Goal: Check status: Check status

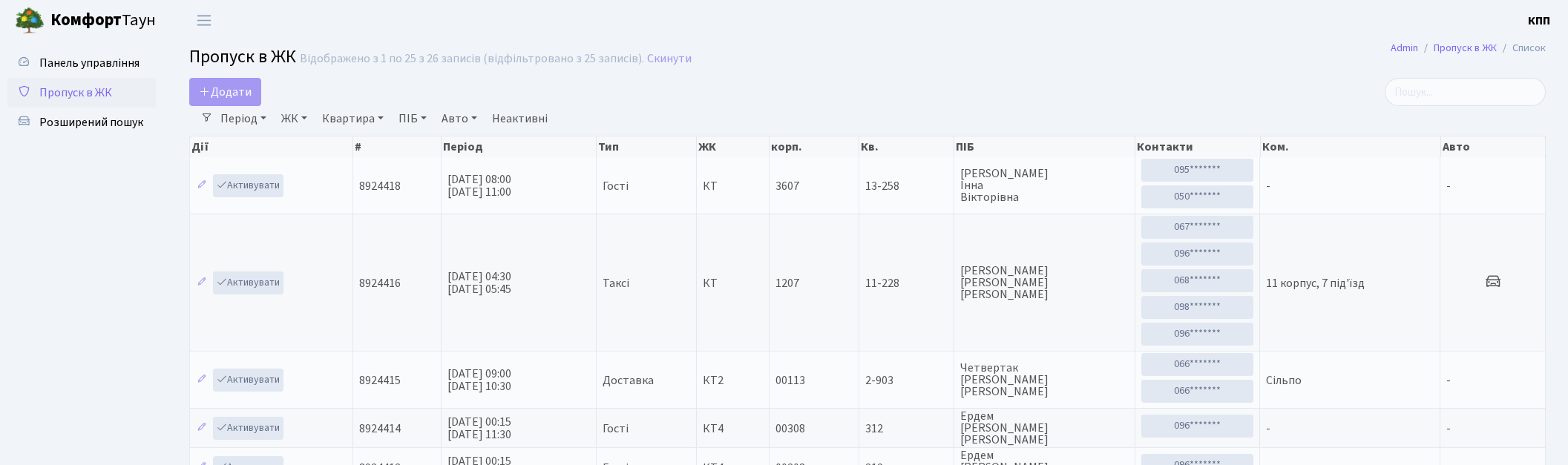
select select "25"
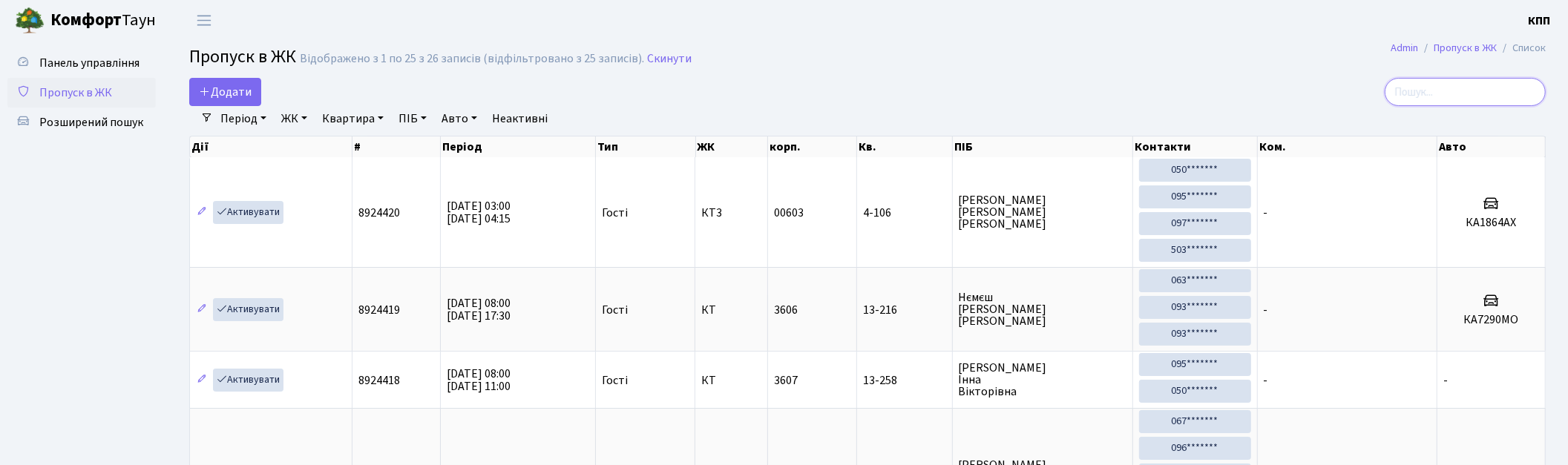
click at [1469, 87] on input "search" at bounding box center [1466, 92] width 161 height 29
click at [87, 62] on span "Панель управління" at bounding box center [89, 62] width 100 height 16
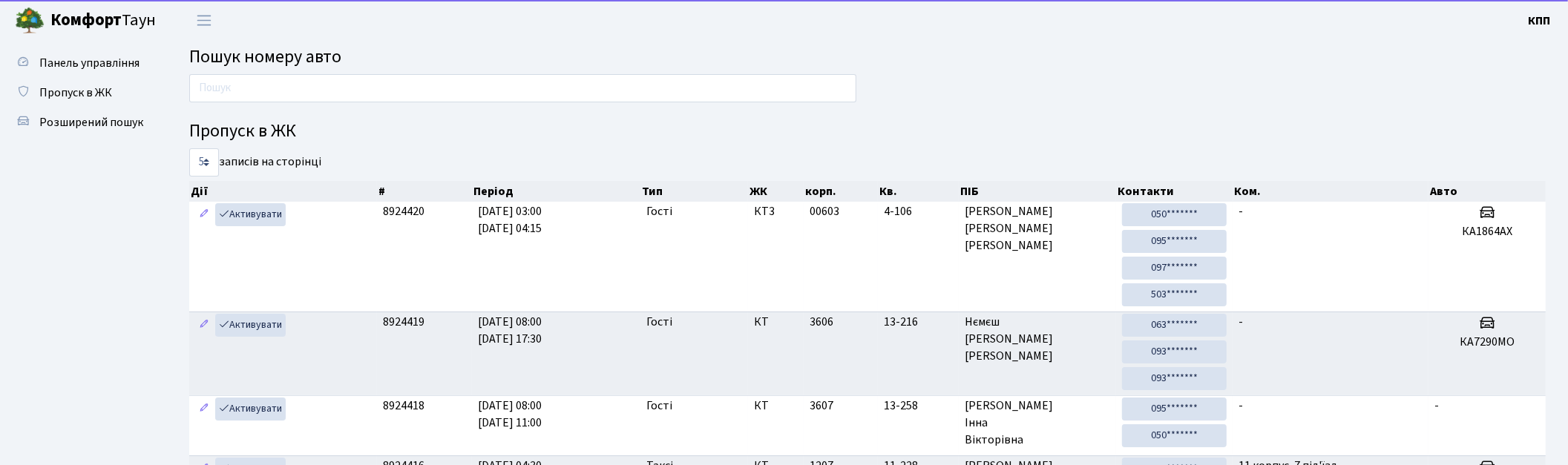
type input "9"
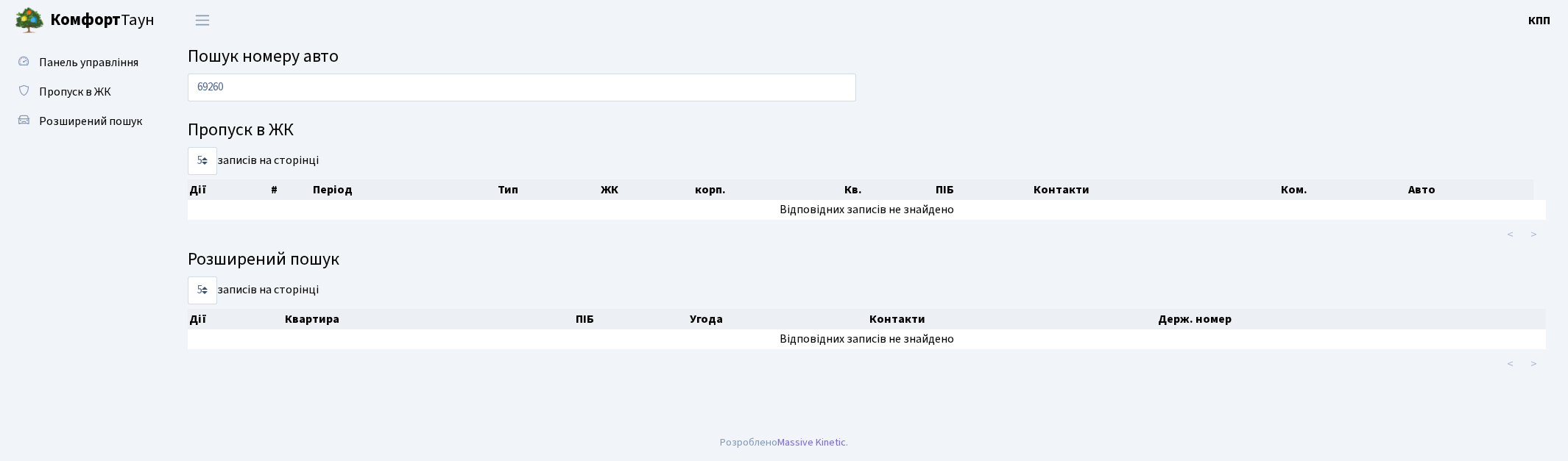
drag, startPoint x: 248, startPoint y: 80, endPoint x: 157, endPoint y: 79, distance: 91.0
click at [157, 79] on div "Панель управління Пропуск в ЖК Розширений пошук Пошук номеру авто 69260 Пропуск…" at bounding box center [784, 232] width 1568 height 384
click at [243, 83] on input "69260" at bounding box center [522, 88] width 668 height 28
type input "69260"
click at [81, 125] on span "Розширений пошук" at bounding box center [90, 121] width 103 height 16
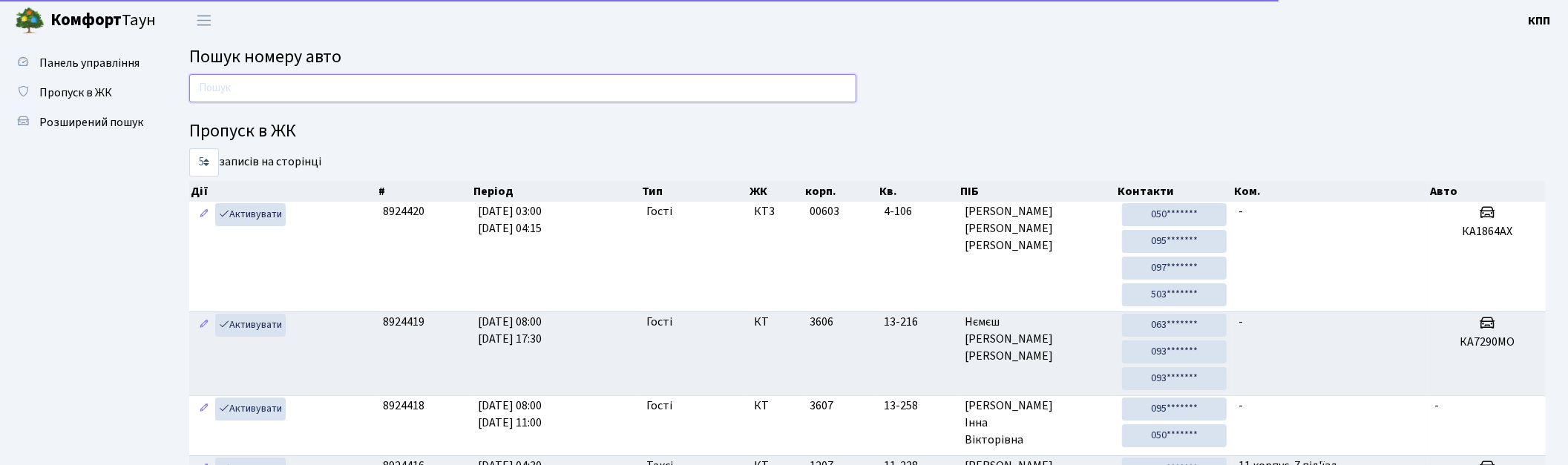
click at [444, 86] on input "text" at bounding box center [523, 88] width 668 height 29
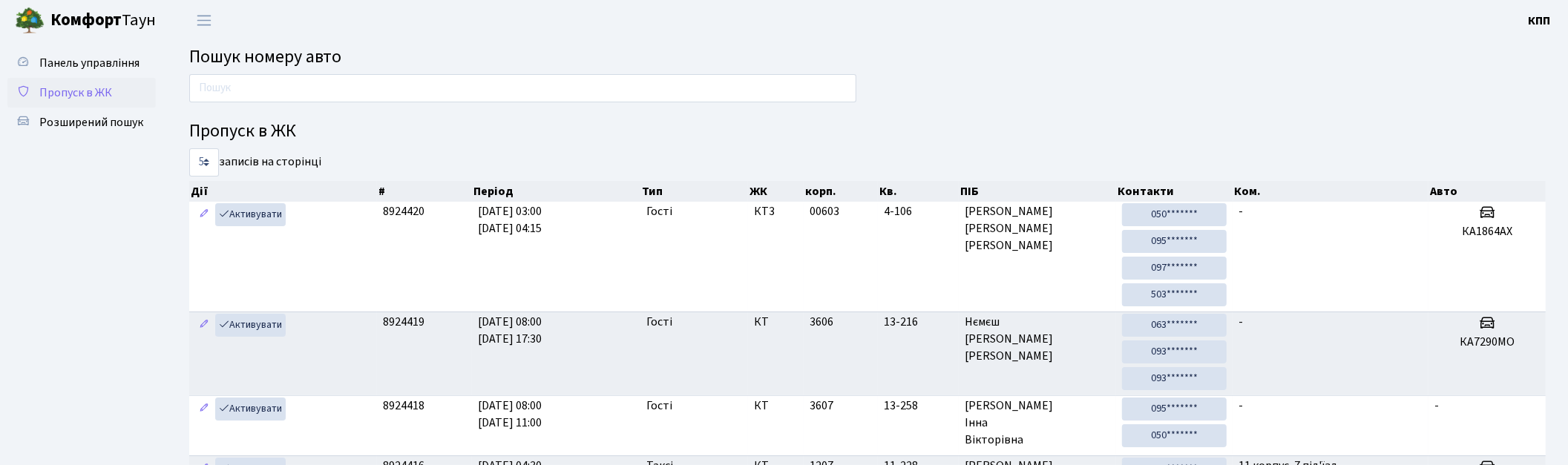
click at [60, 85] on span "Пропуск в ЖК" at bounding box center [75, 93] width 73 height 16
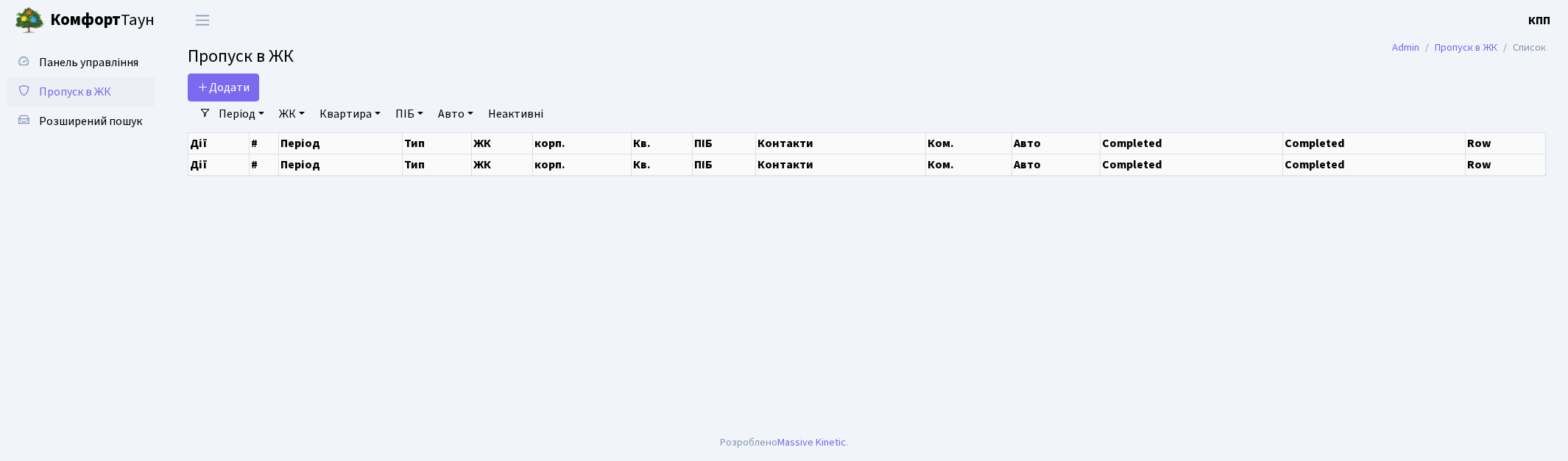
select select "25"
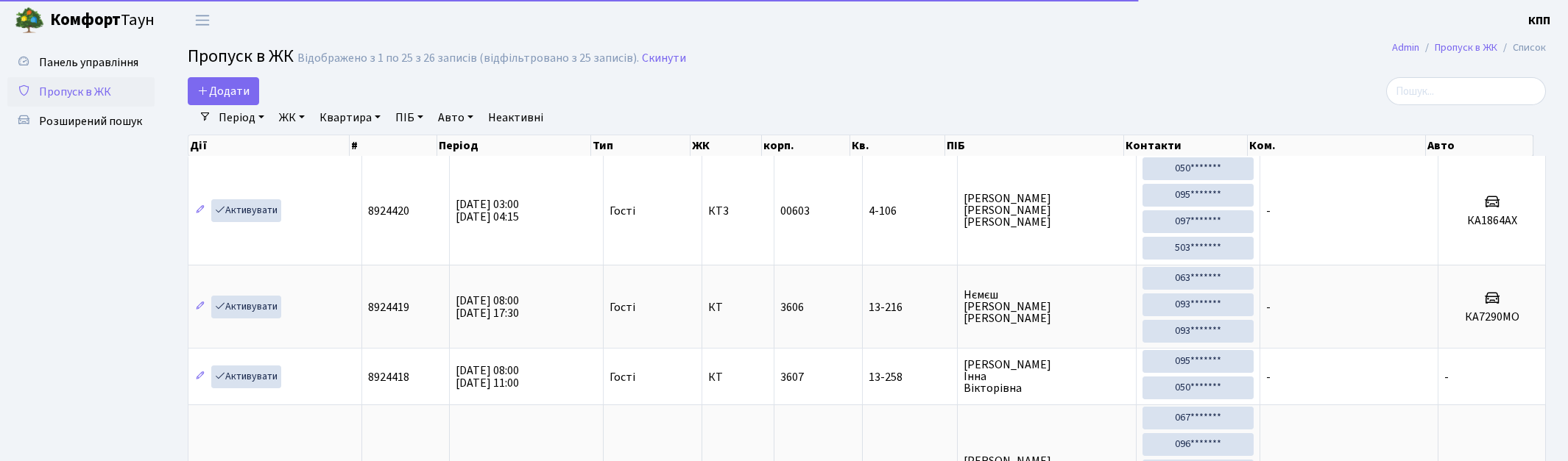
click at [61, 91] on span "Пропуск в ЖК" at bounding box center [75, 92] width 72 height 16
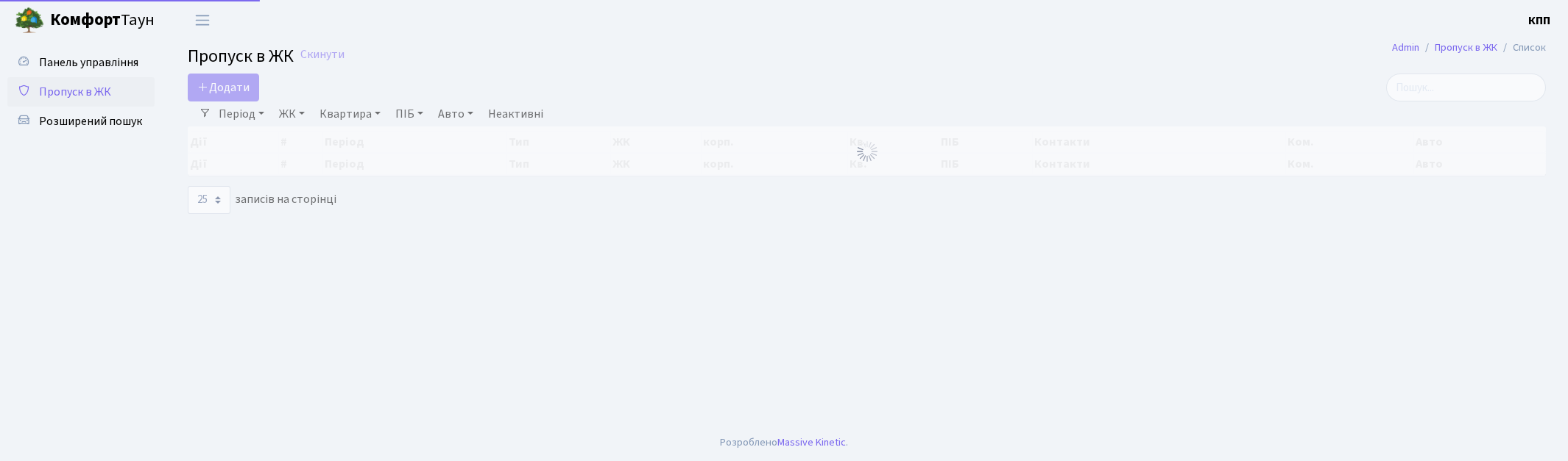
select select "25"
click at [1470, 84] on input "search" at bounding box center [1466, 88] width 160 height 28
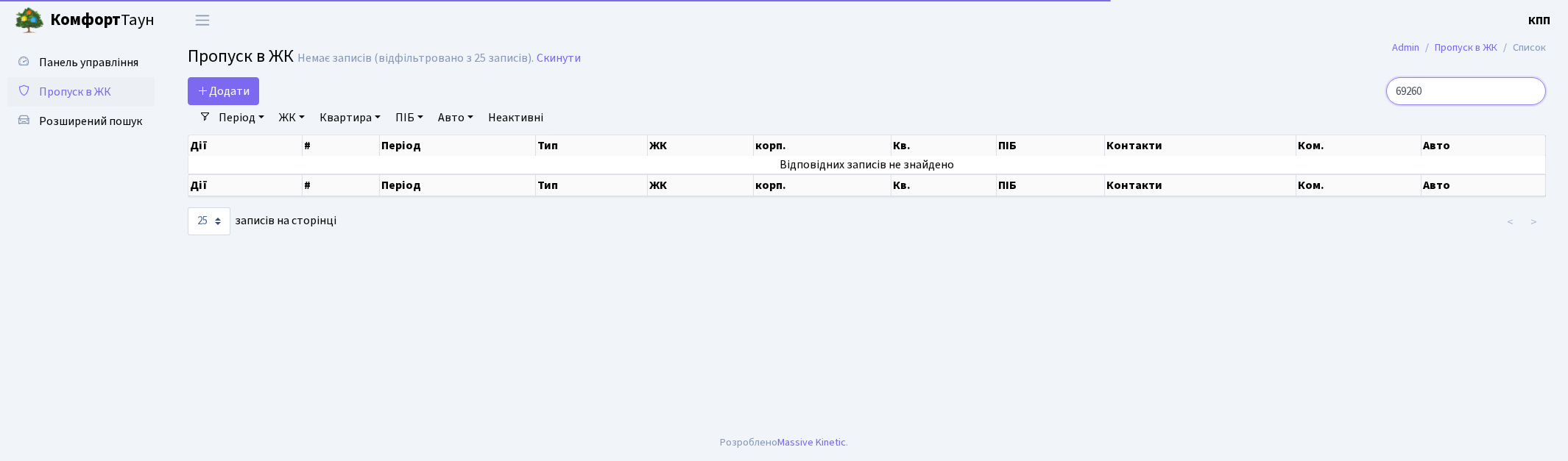
type input "69260"
click at [254, 116] on link "Період" at bounding box center [241, 118] width 58 height 25
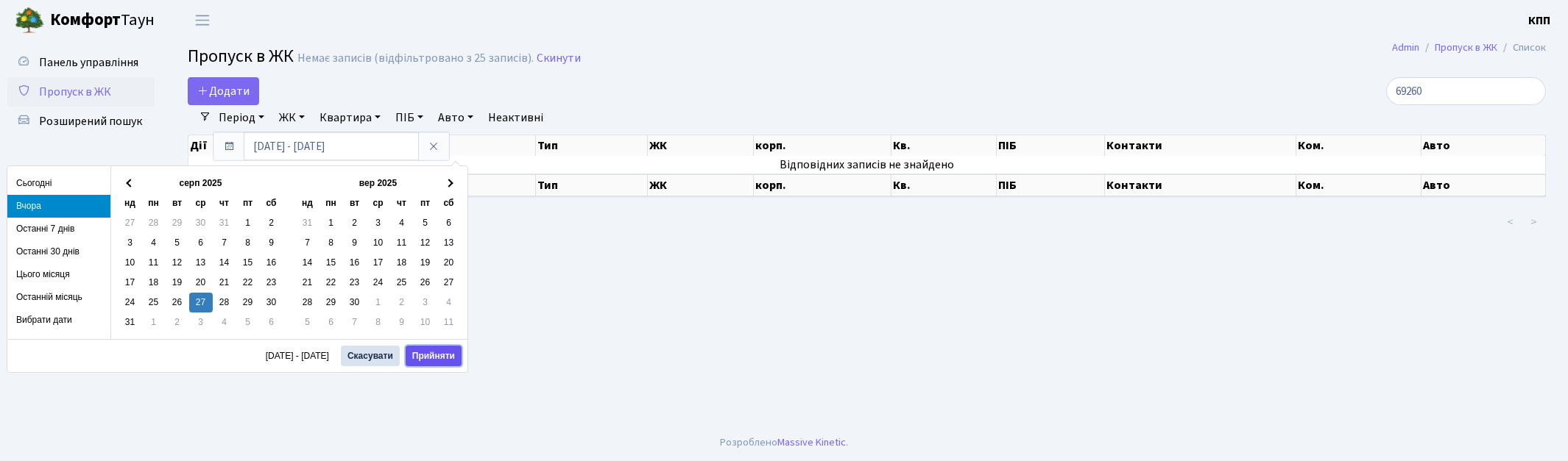
click at [417, 358] on button "Прийняти" at bounding box center [433, 356] width 56 height 21
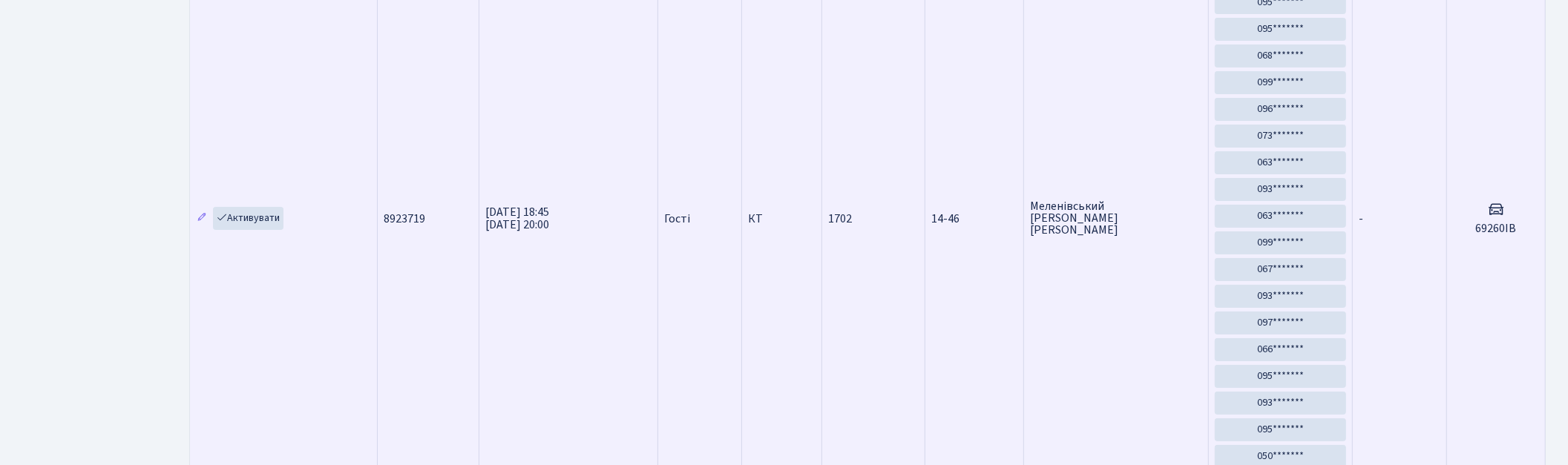
scroll to position [247, 0]
